Goal: Task Accomplishment & Management: Manage account settings

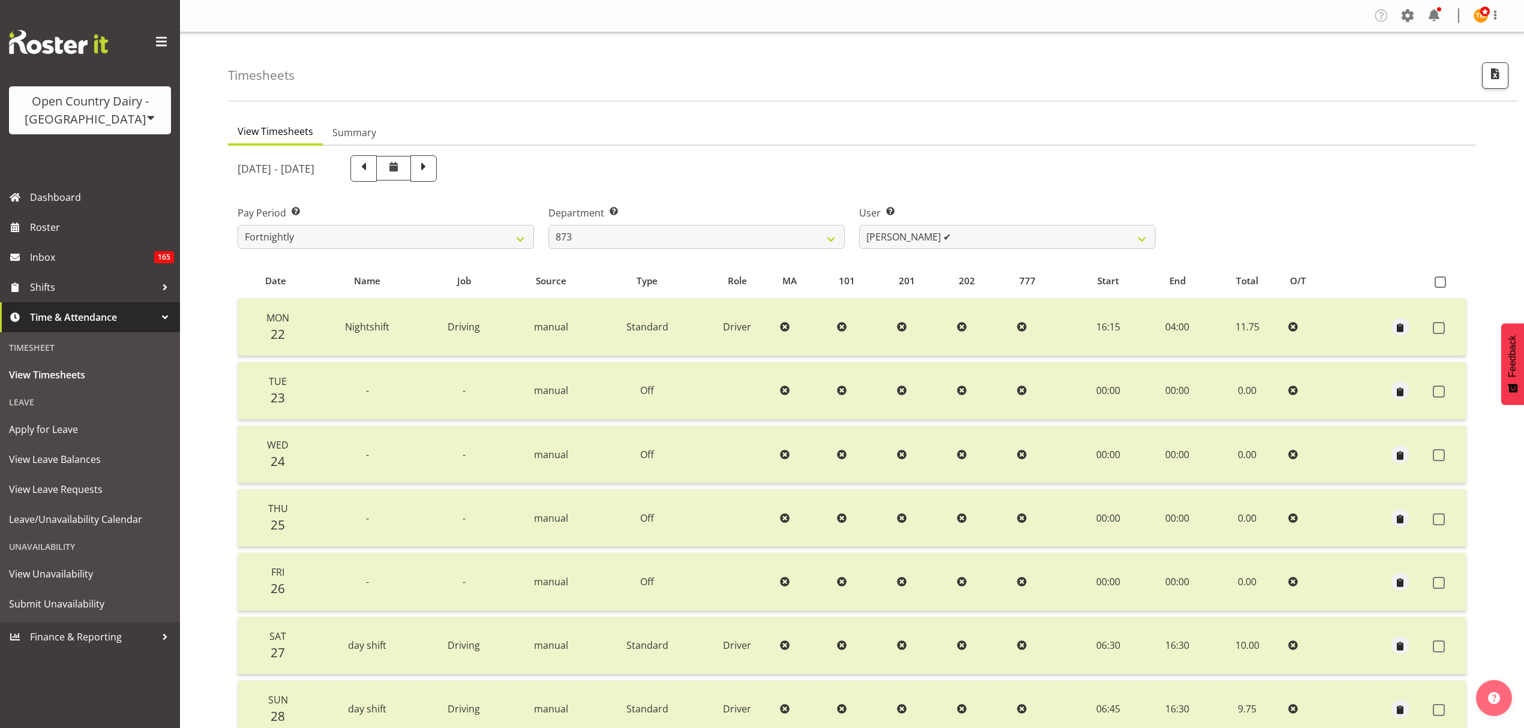
select select "686"
select select "7516"
click at [40, 218] on span "Roster" at bounding box center [102, 227] width 144 height 18
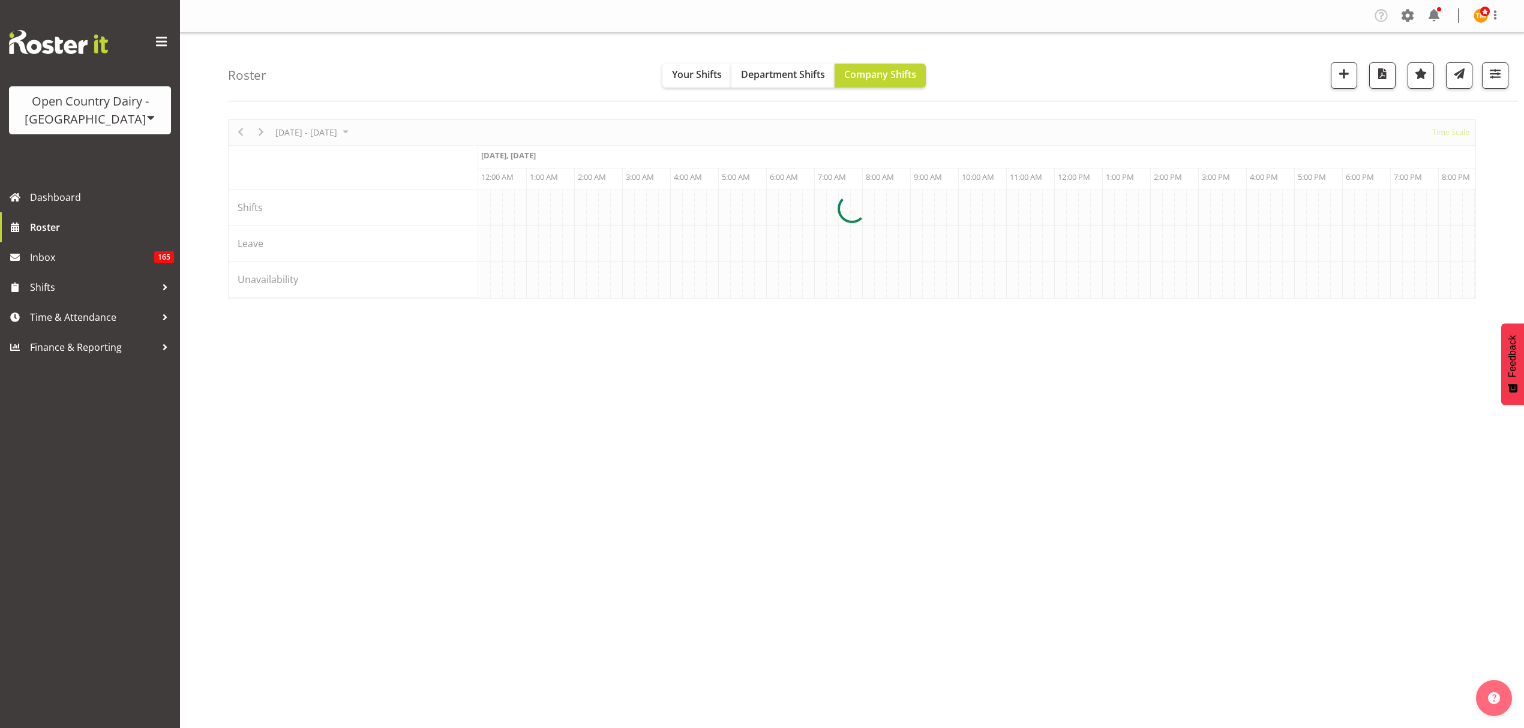
scroll to position [0, 1152]
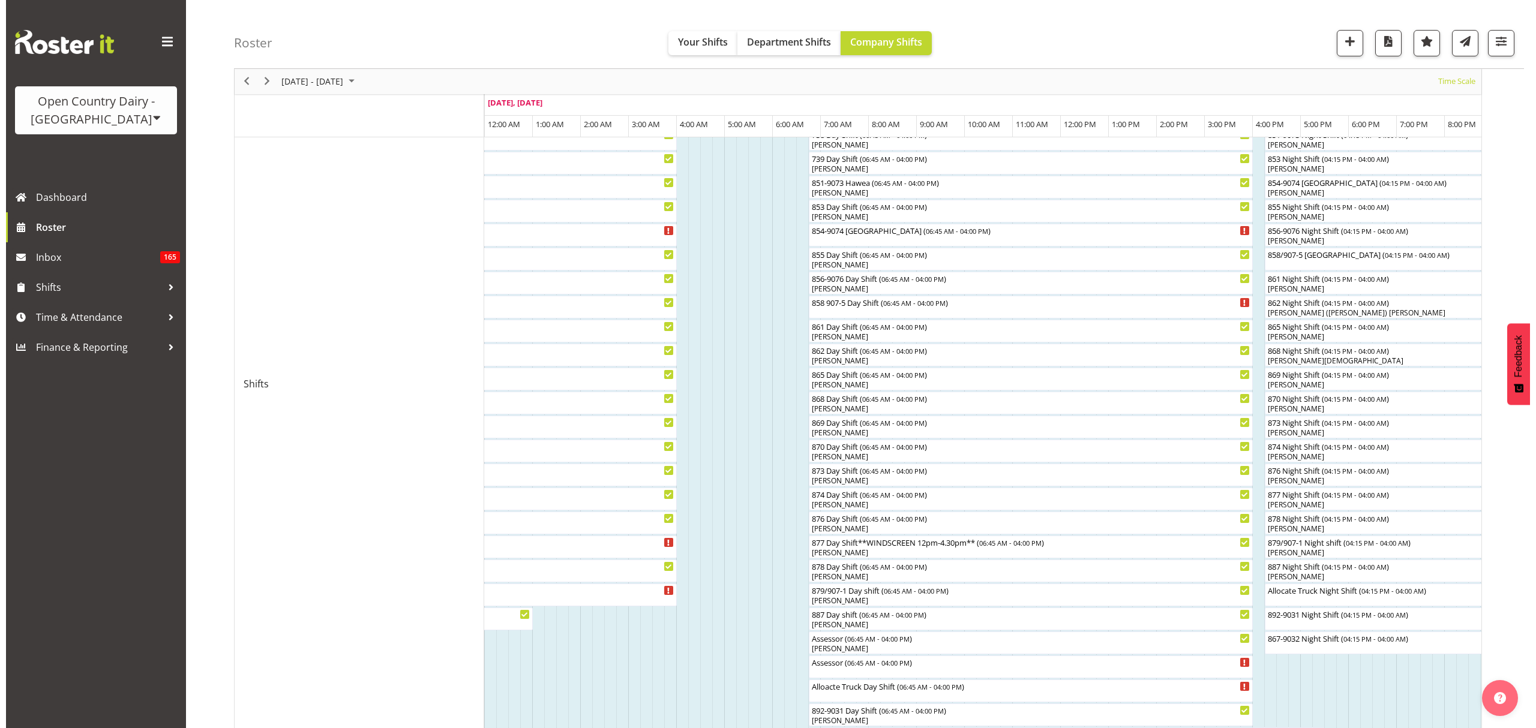
scroll to position [320, 0]
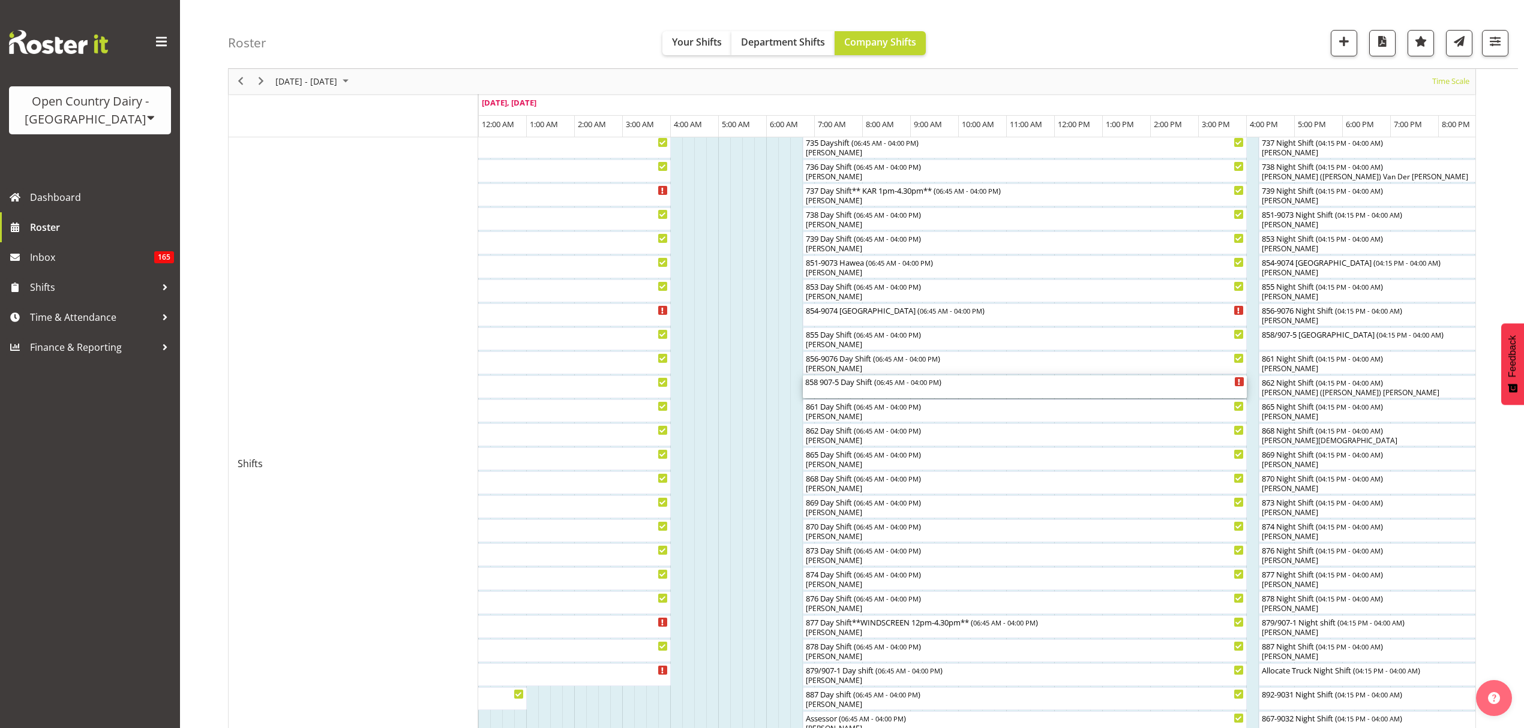
click at [901, 392] on div "858 907-5 Day Shift ( 06:45 AM - 04:00 PM )" at bounding box center [1024, 387] width 439 height 23
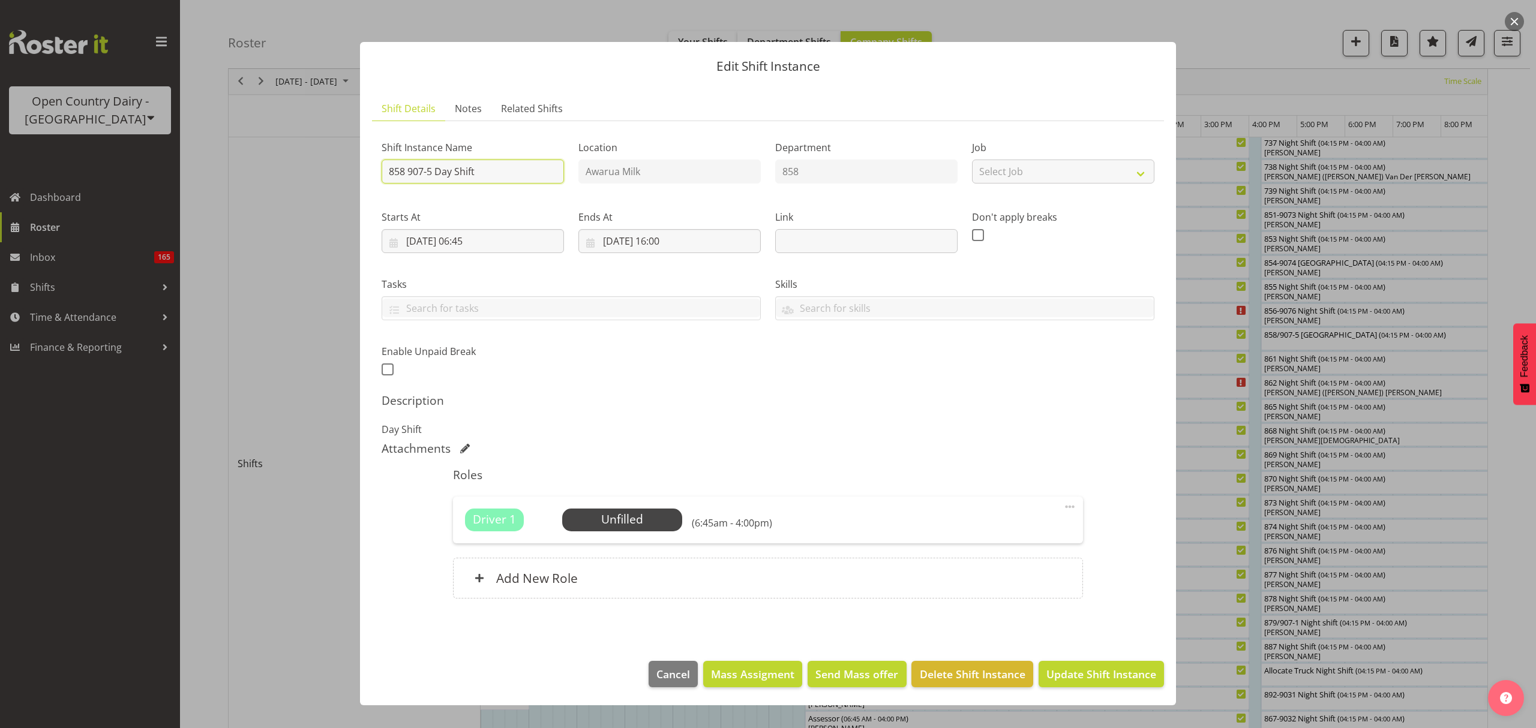
drag, startPoint x: 511, startPoint y: 176, endPoint x: 437, endPoint y: 163, distance: 75.5
click at [437, 163] on input "858 907-5 Day Shift" at bounding box center [473, 172] width 182 height 24
type input "858 907-5 [GEOGRAPHIC_DATA]"
click at [1105, 663] on button "Update Shift Instance" at bounding box center [1101, 674] width 125 height 26
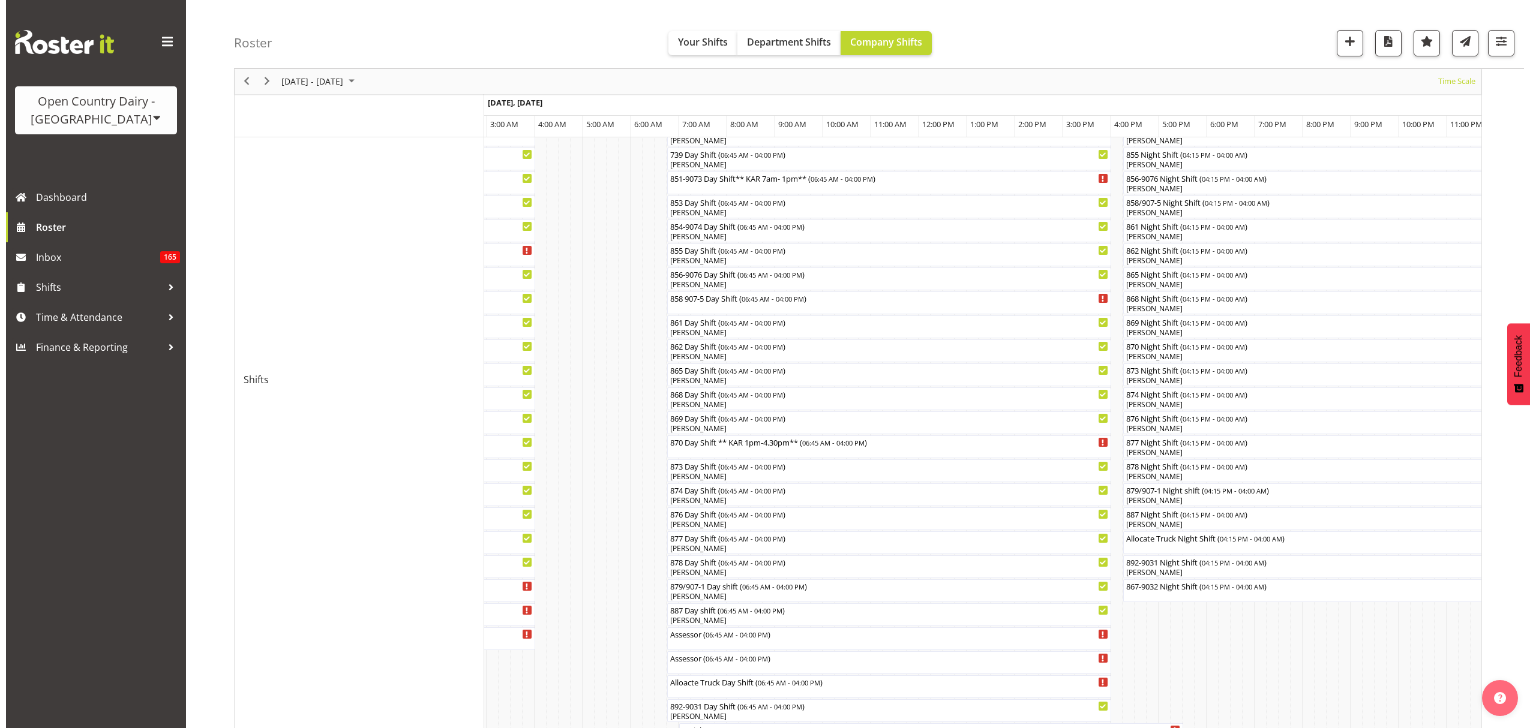
scroll to position [326, 0]
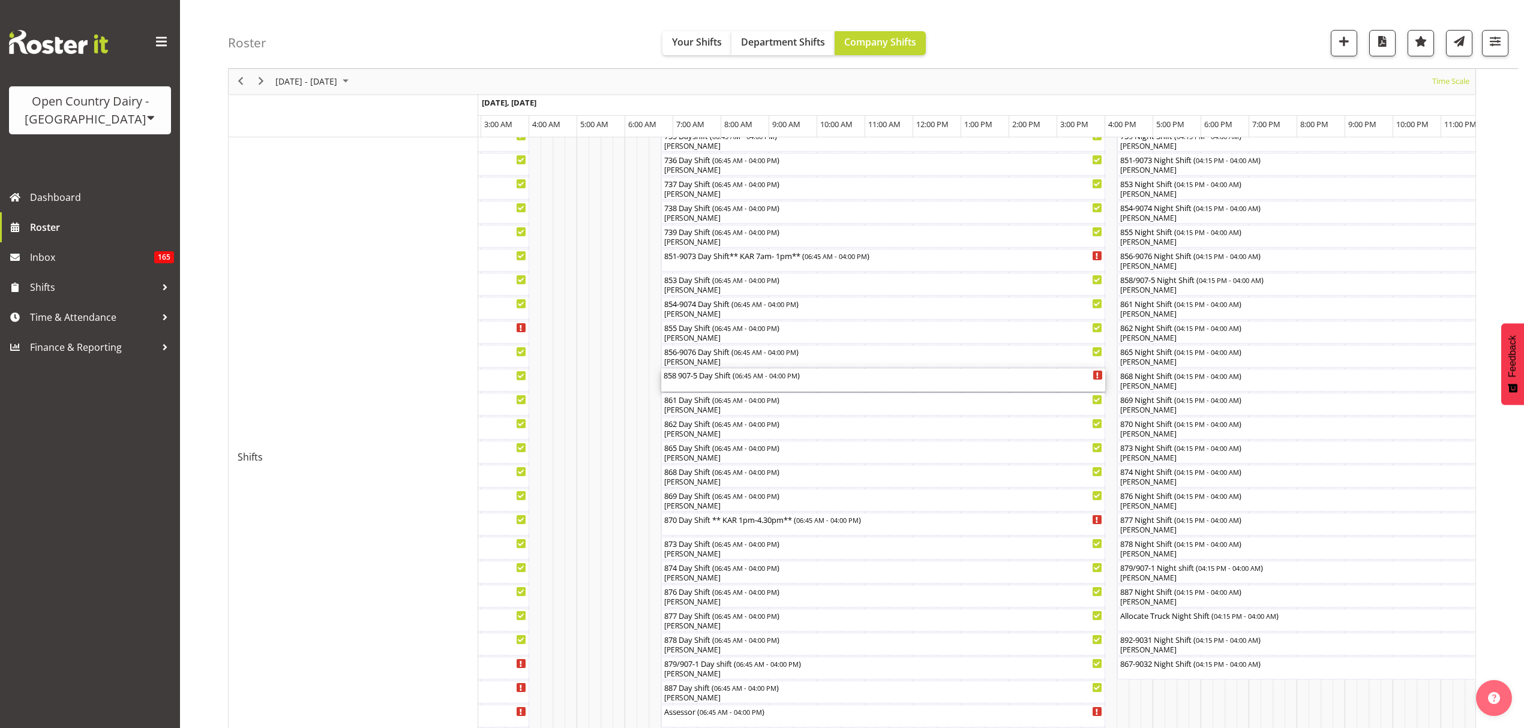
click at [730, 389] on div "858 907-5 Day Shift ( 06:45 AM - 04:00 PM )" at bounding box center [883, 380] width 439 height 23
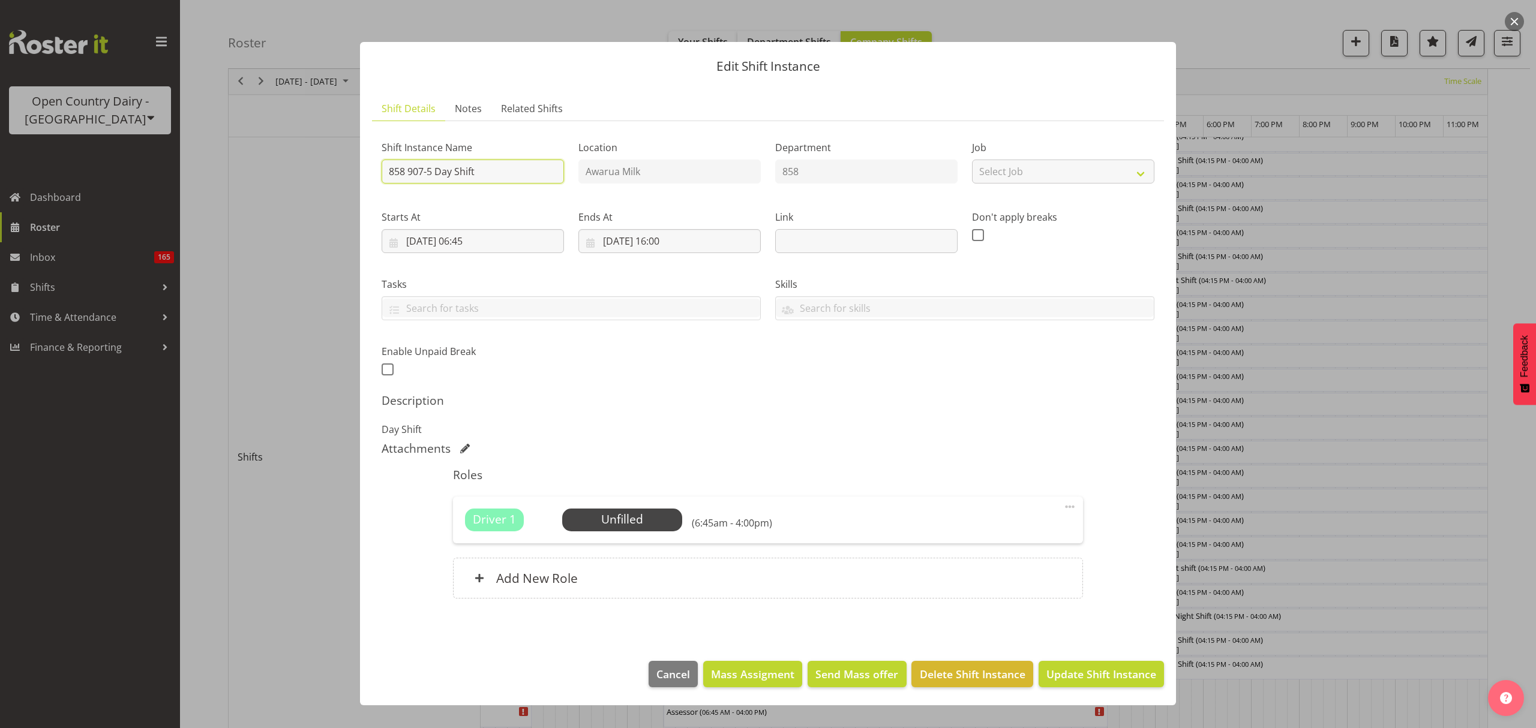
drag, startPoint x: 480, startPoint y: 178, endPoint x: 436, endPoint y: 178, distance: 44.4
click at [436, 178] on input "858 907-5 Day Shift" at bounding box center [473, 172] width 182 height 24
type input "858 907-5 [GEOGRAPHIC_DATA]"
click at [1101, 684] on button "Update Shift Instance" at bounding box center [1101, 674] width 125 height 26
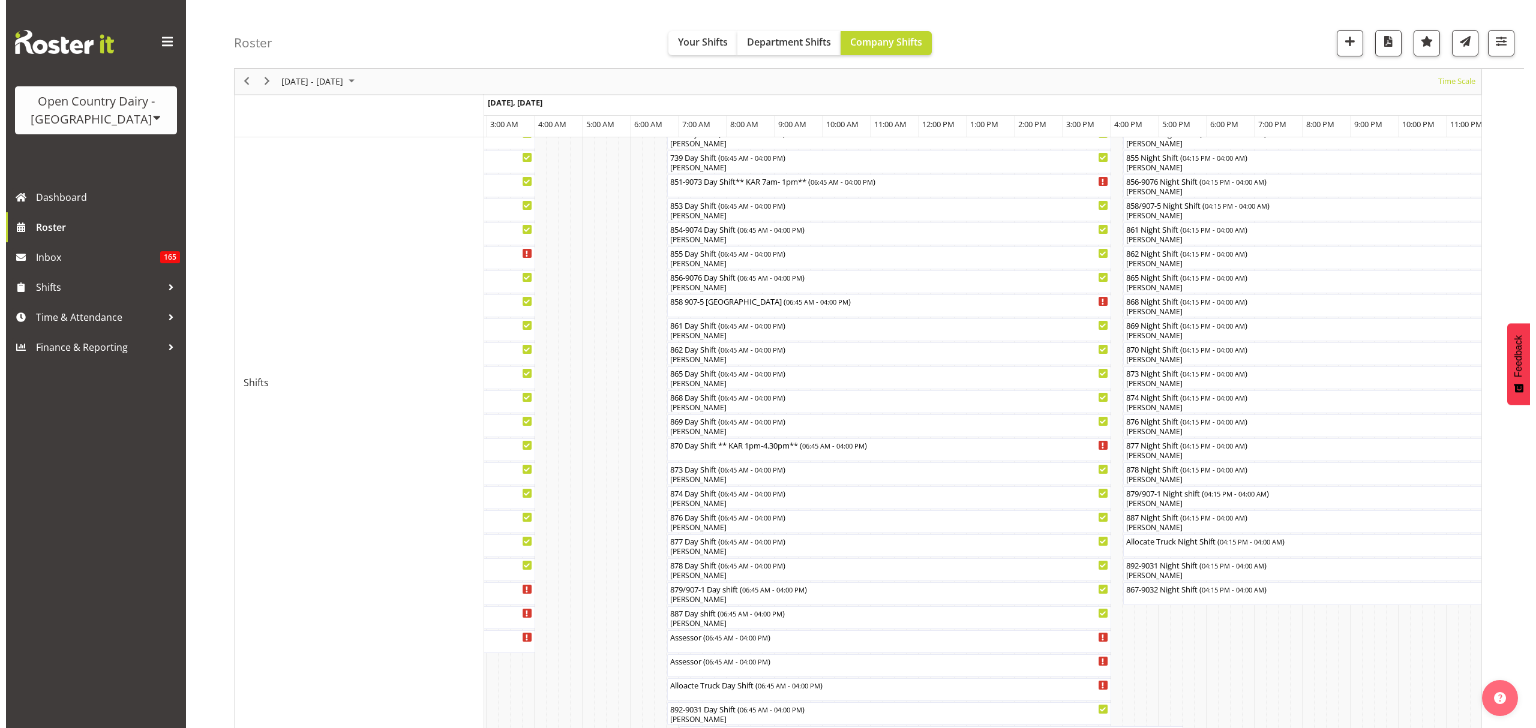
scroll to position [400, 0]
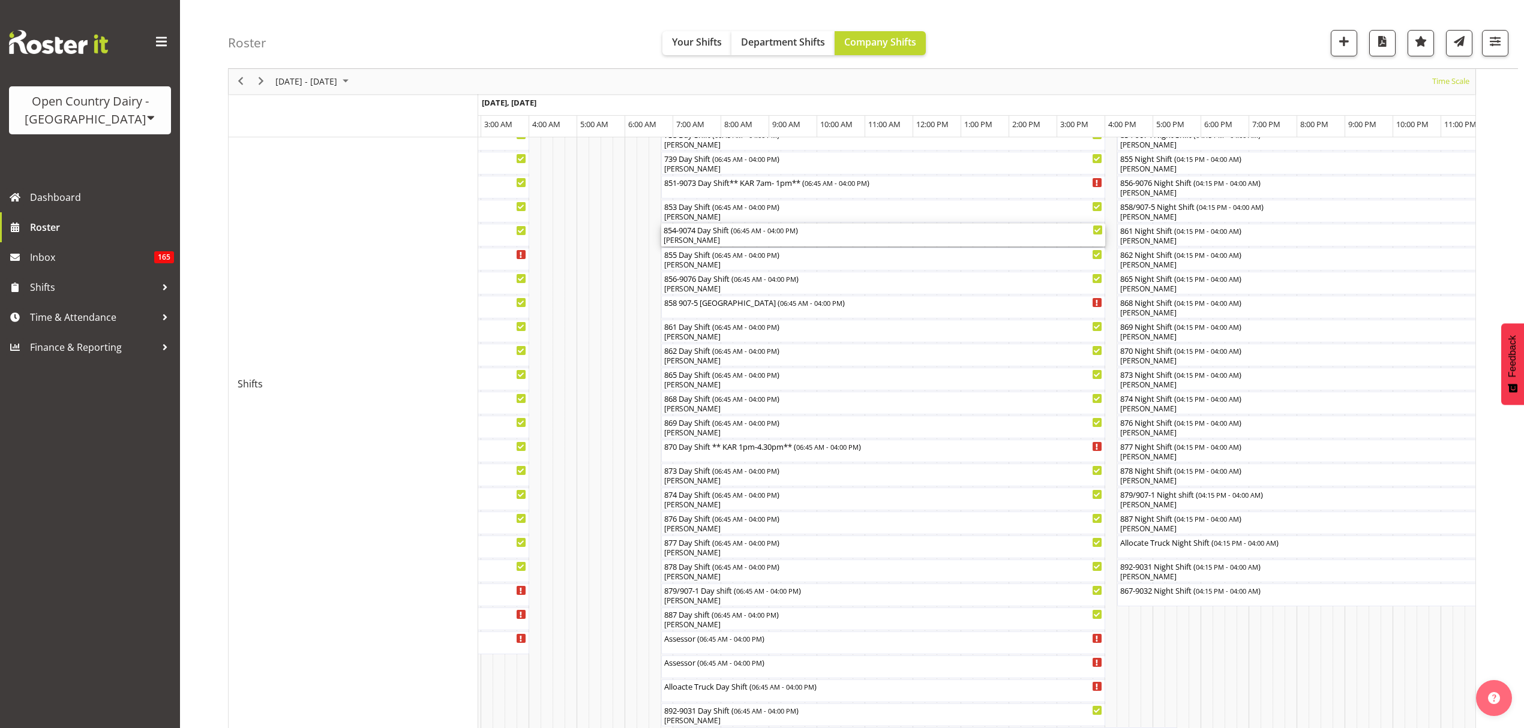
click at [704, 233] on div "854-9074 Day Shift ( 06:45 AM - 04:00 PM )" at bounding box center [883, 230] width 439 height 12
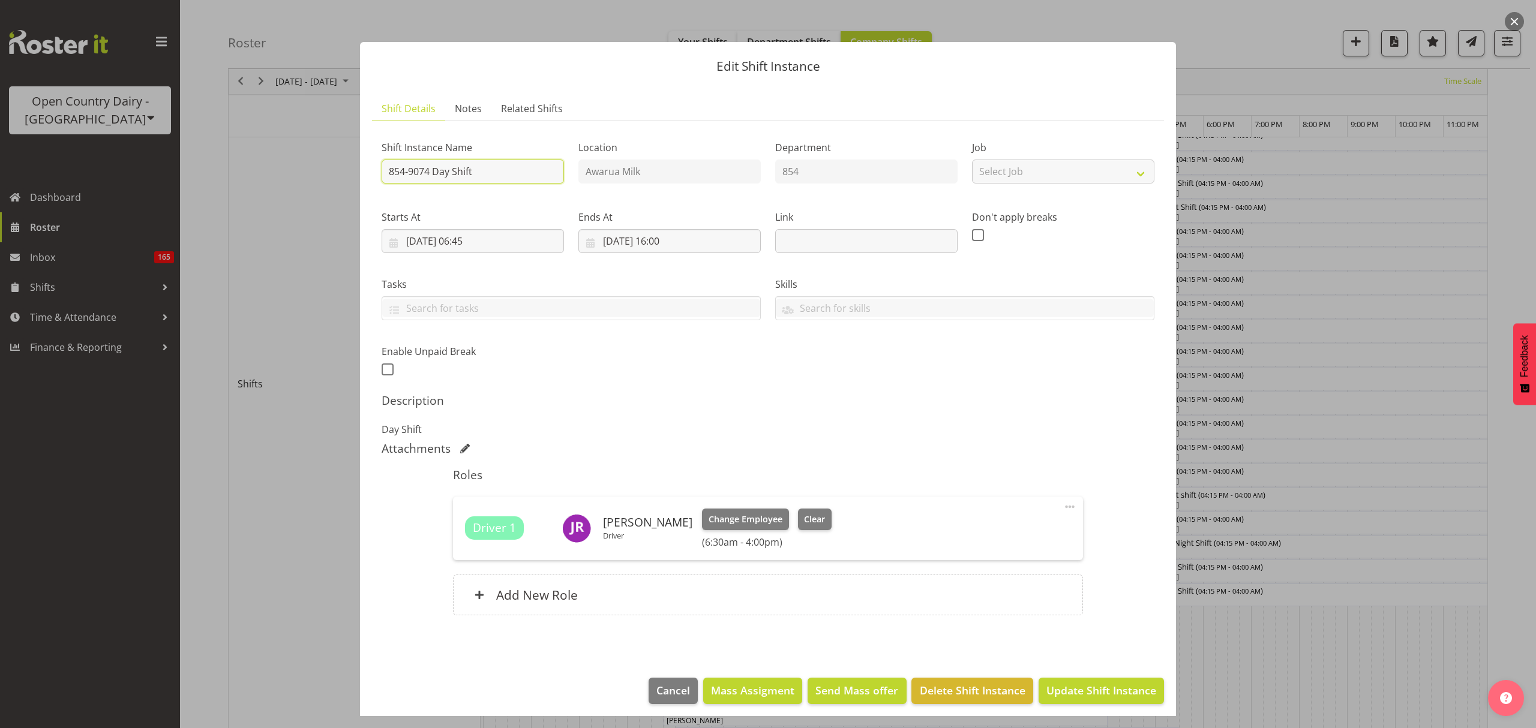
drag, startPoint x: 498, startPoint y: 167, endPoint x: 431, endPoint y: 169, distance: 67.2
click at [431, 169] on input "854-9074 Day Shift" at bounding box center [473, 172] width 182 height 24
type input "854-9074 [GEOGRAPHIC_DATA]"
click at [1086, 689] on span "Update Shift Instance" at bounding box center [1102, 691] width 110 height 16
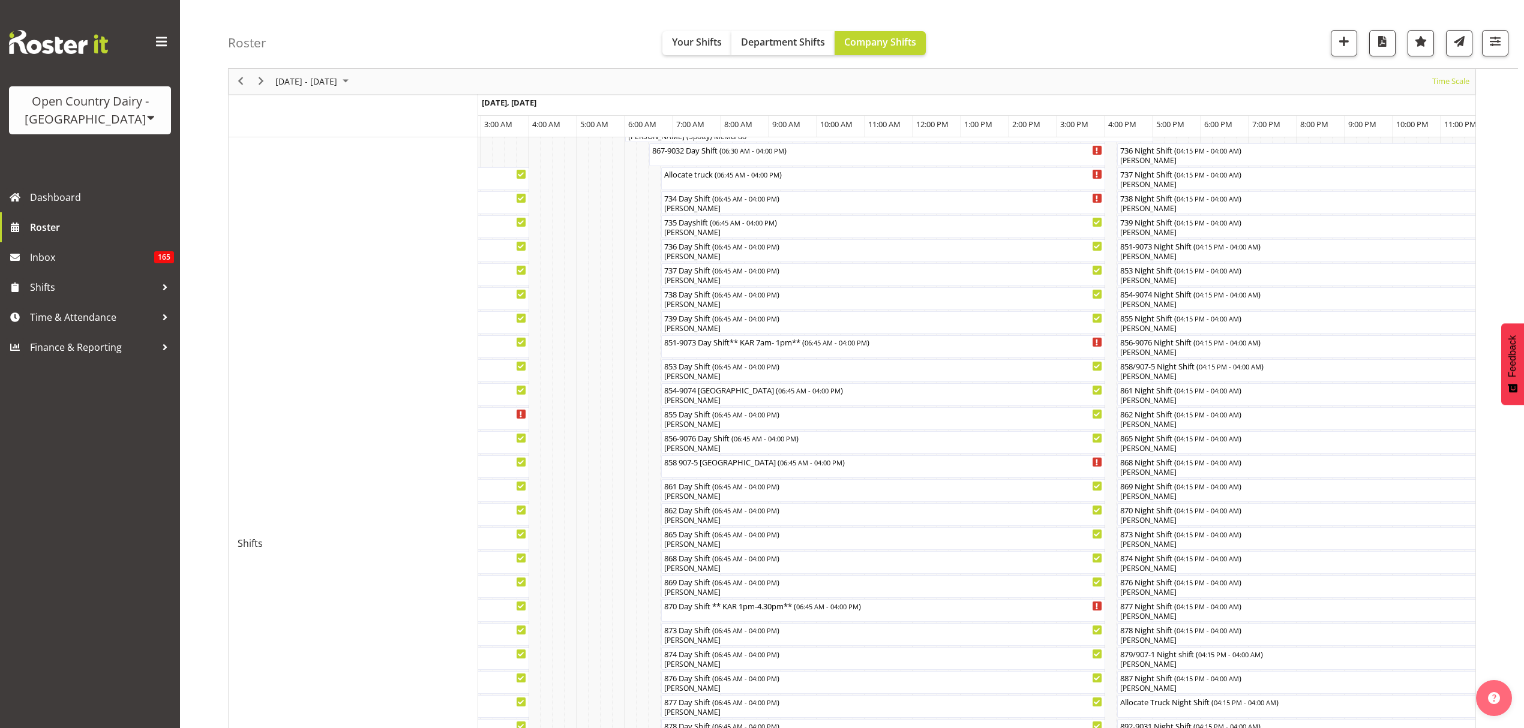
scroll to position [0, 0]
